Goal: Task Accomplishment & Management: Manage account settings

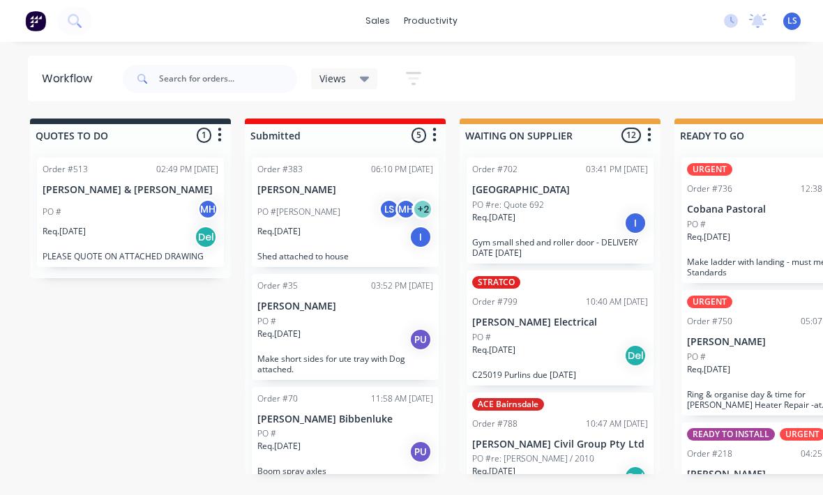
scroll to position [10, 579]
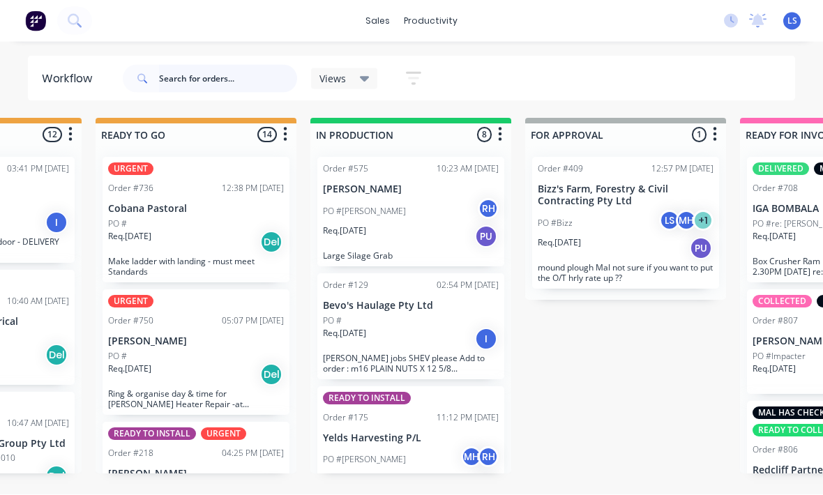
click at [173, 84] on input "text" at bounding box center [228, 79] width 138 height 28
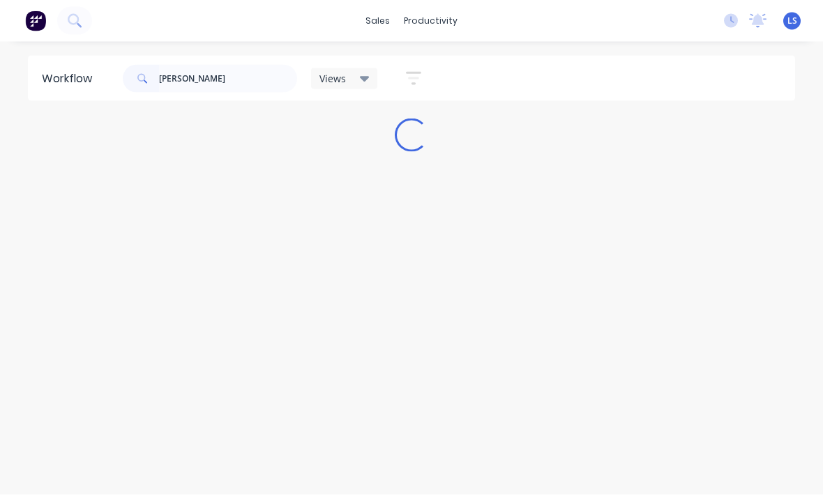
scroll to position [10, 0]
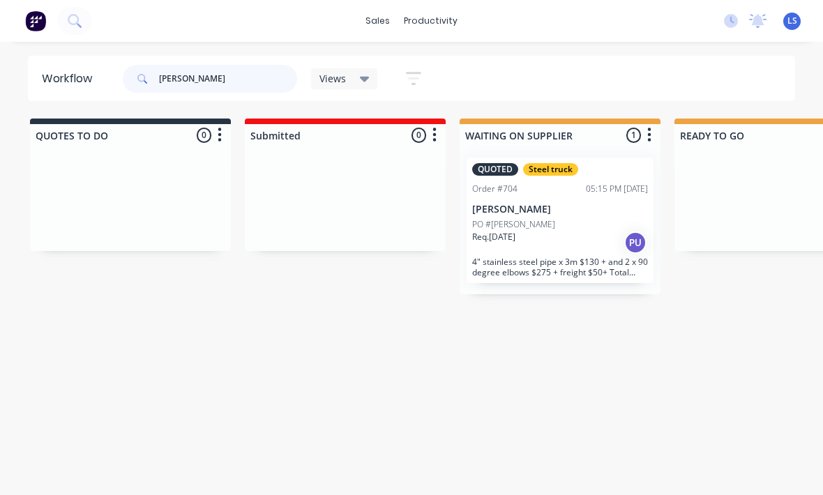
type input "[PERSON_NAME]"
click at [603, 259] on p "4" stainless steel pipe x 3m $130 + and 2 x 90 degree elbows $275 + freight $50…" at bounding box center [560, 267] width 176 height 21
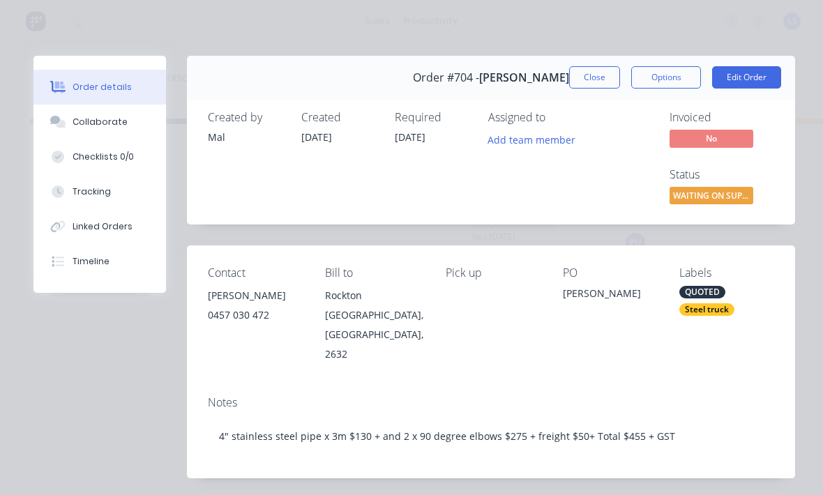
scroll to position [0, 0]
click at [769, 72] on button "Edit Order" at bounding box center [746, 77] width 69 height 22
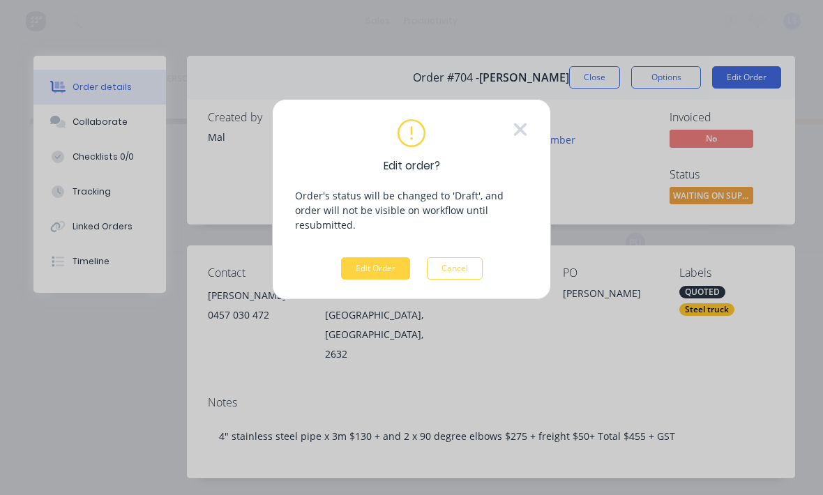
click at [396, 257] on button "Edit Order" at bounding box center [375, 268] width 69 height 22
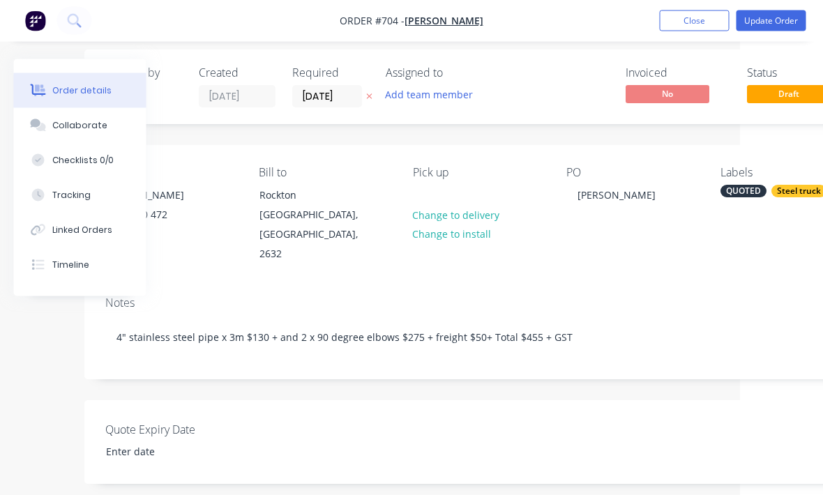
click at [781, 196] on div "Steel truck" at bounding box center [799, 192] width 55 height 13
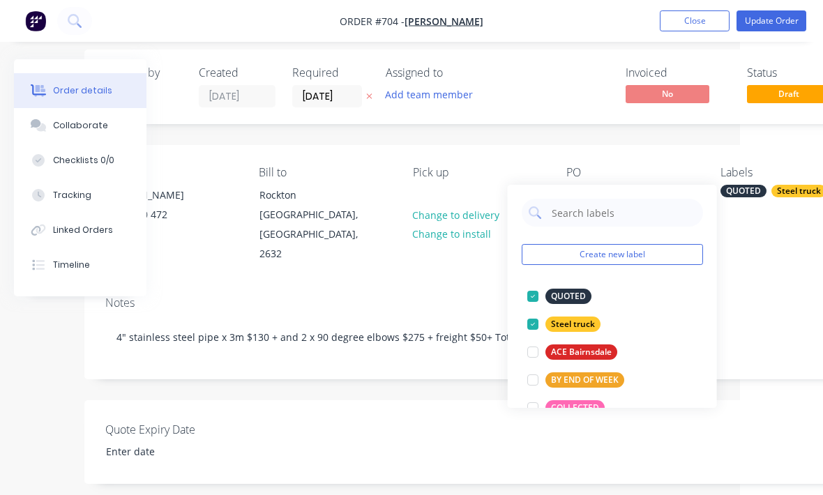
click at [534, 320] on div at bounding box center [533, 324] width 28 height 28
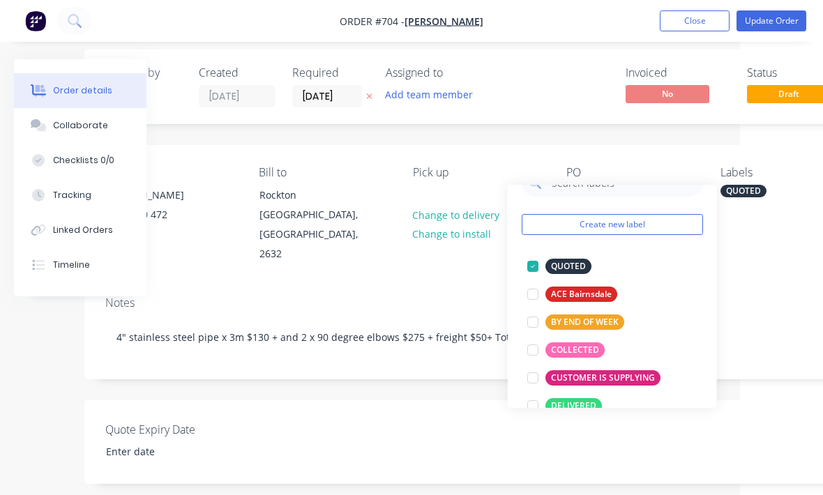
scroll to position [31, 0]
click at [525, 348] on div at bounding box center [533, 350] width 28 height 28
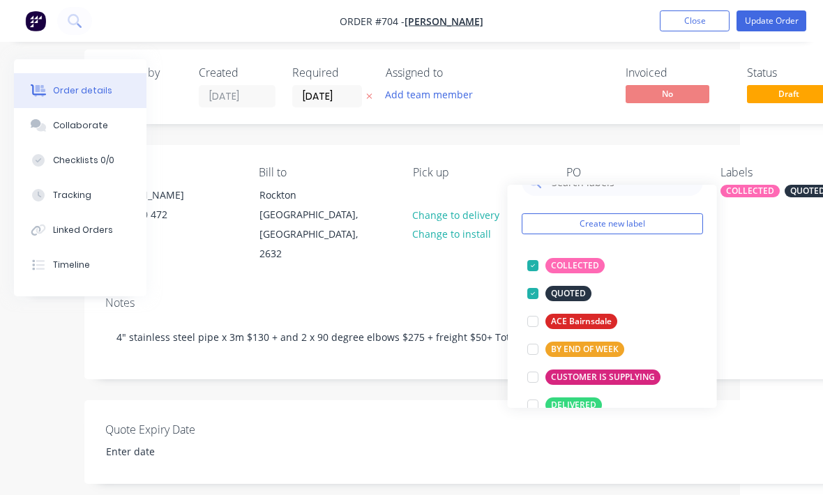
click at [755, 296] on div "Notes" at bounding box center [478, 302] width 746 height 13
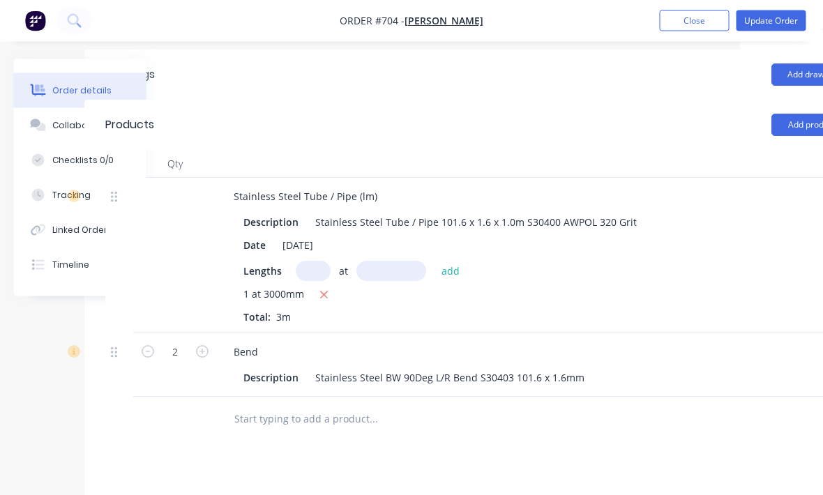
scroll to position [463, 82]
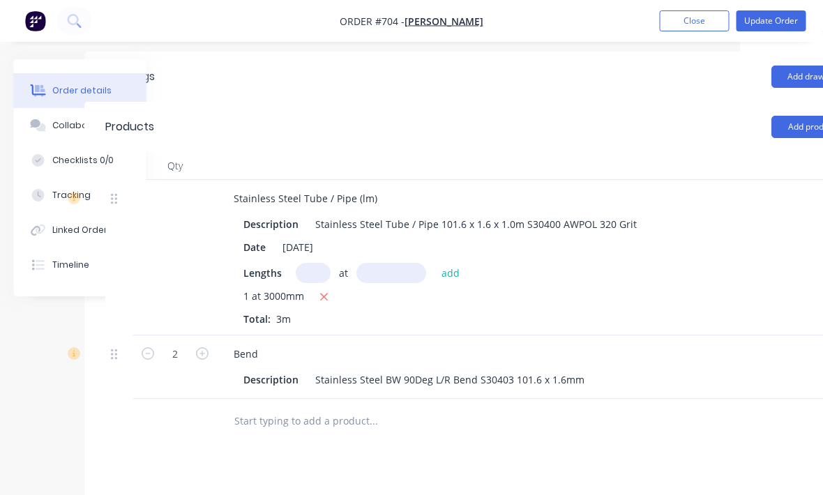
click at [330, 289] on button "button" at bounding box center [324, 297] width 17 height 17
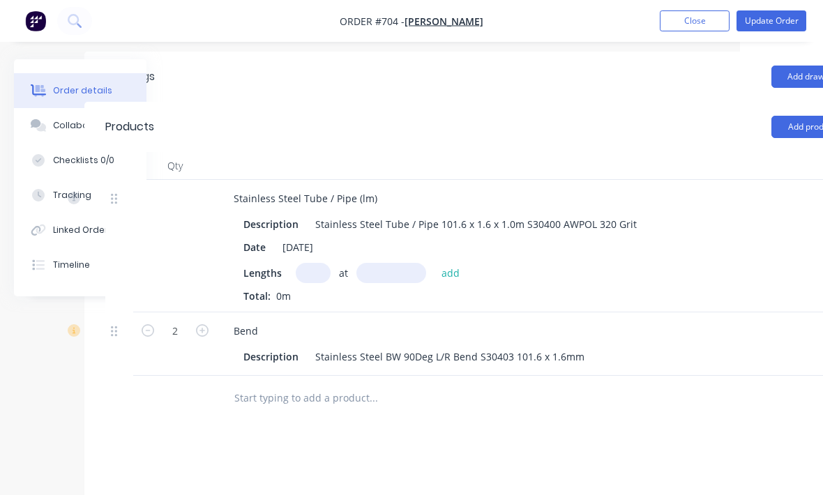
click at [319, 263] on input "text" at bounding box center [313, 273] width 35 height 20
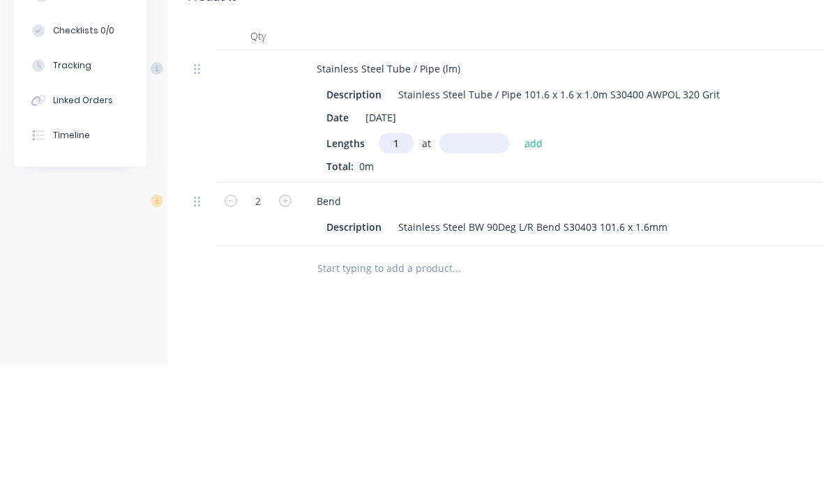
type input "1"
click at [469, 263] on input "text" at bounding box center [474, 273] width 70 height 20
type input "2500"
click at [525, 263] on button "add" at bounding box center [534, 272] width 33 height 19
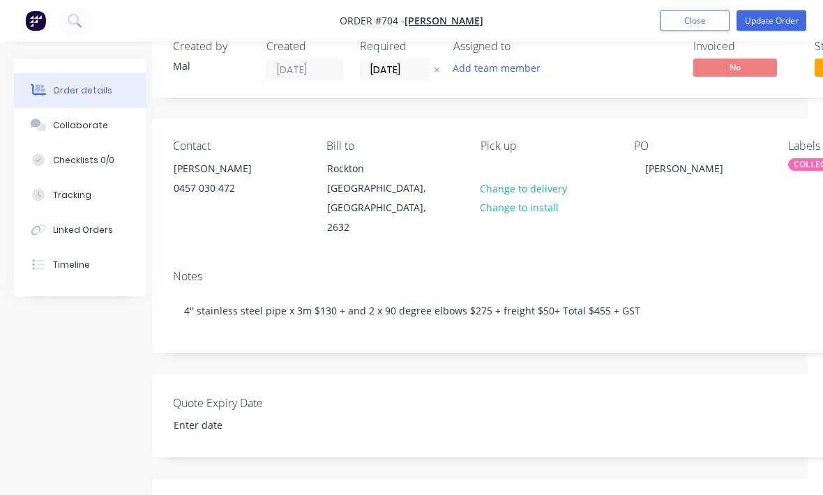
scroll to position [0, 15]
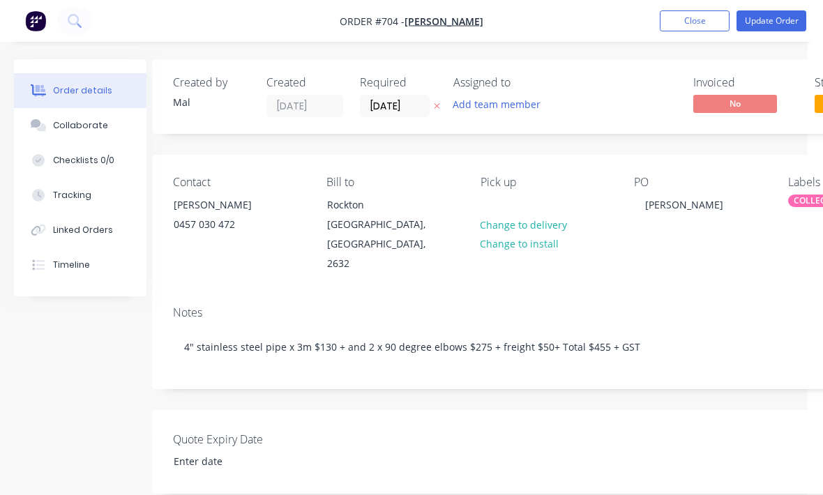
click at [774, 28] on button "Update Order" at bounding box center [772, 20] width 70 height 21
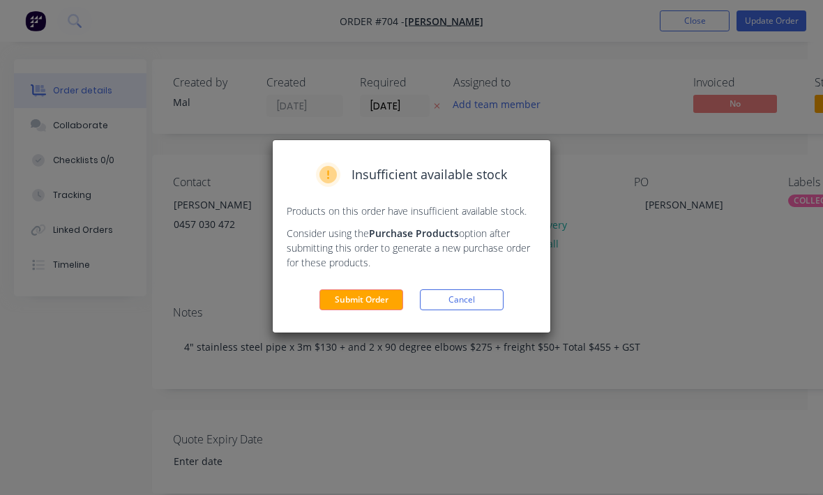
click at [358, 310] on button "Submit Order" at bounding box center [361, 299] width 84 height 21
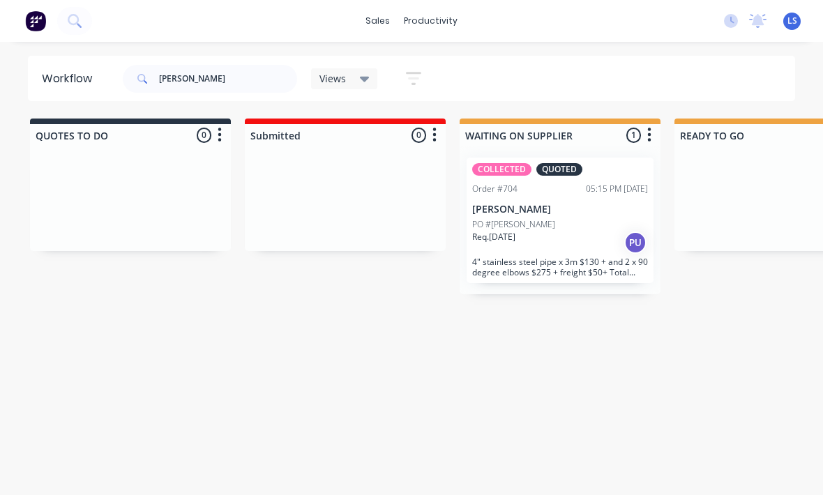
click at [576, 214] on p "[PERSON_NAME]" at bounding box center [560, 210] width 176 height 12
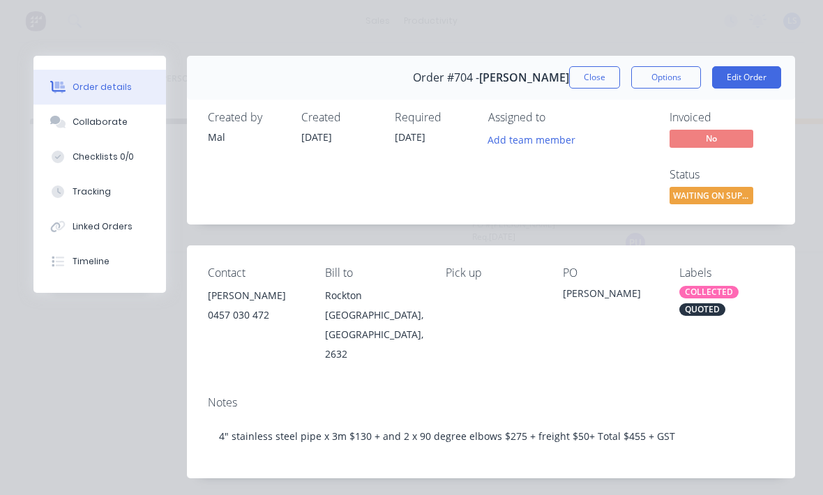
click at [714, 191] on span "WAITING ON SUPP..." at bounding box center [712, 195] width 84 height 17
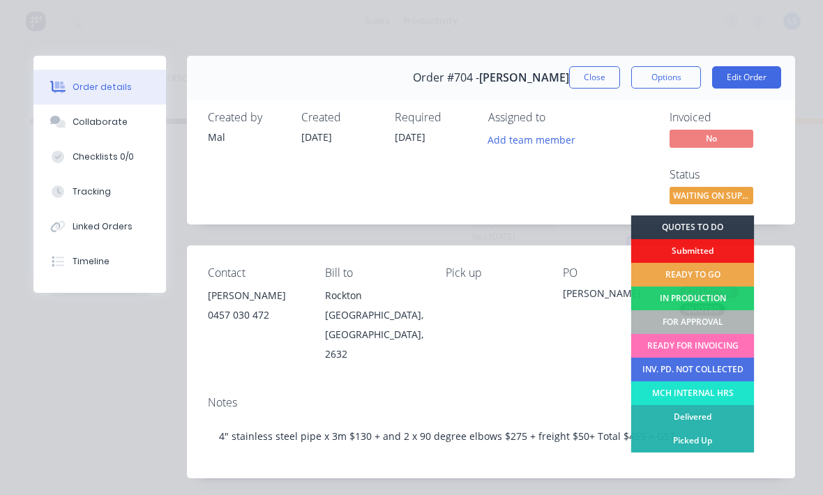
click at [698, 318] on div "FOR APPROVAL" at bounding box center [692, 322] width 123 height 24
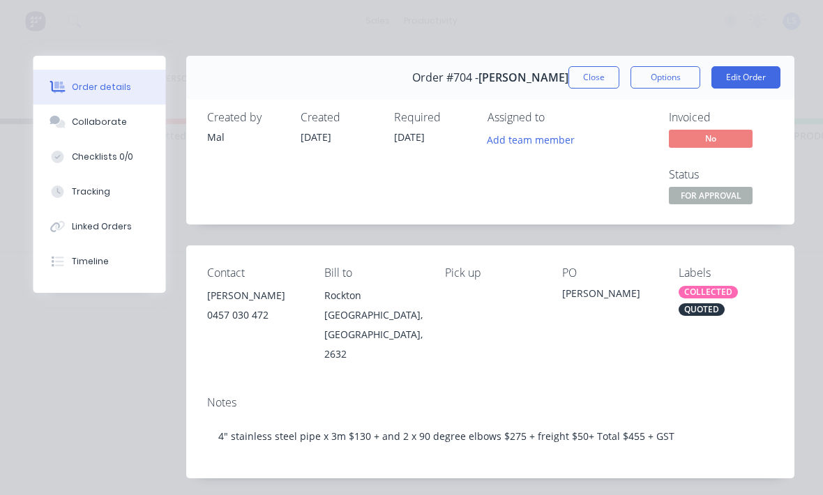
click at [594, 73] on button "Close" at bounding box center [594, 77] width 51 height 22
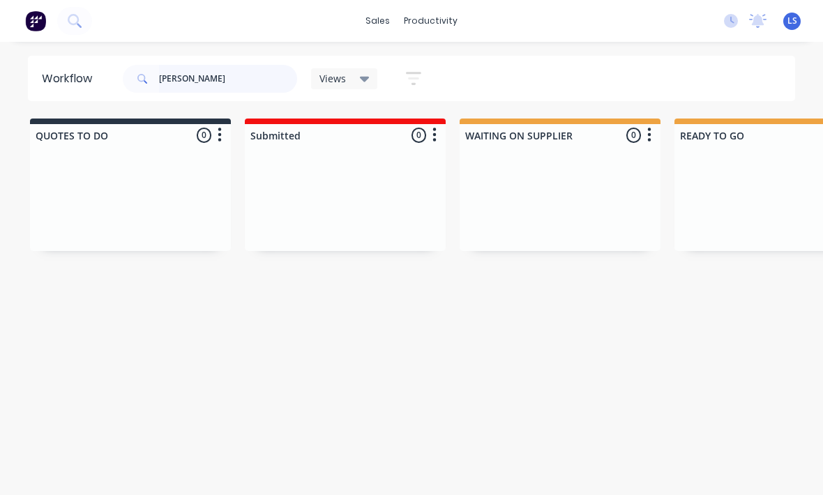
click at [228, 75] on input "[PERSON_NAME]" at bounding box center [228, 79] width 138 height 28
type input "J"
